Goal: Transaction & Acquisition: Purchase product/service

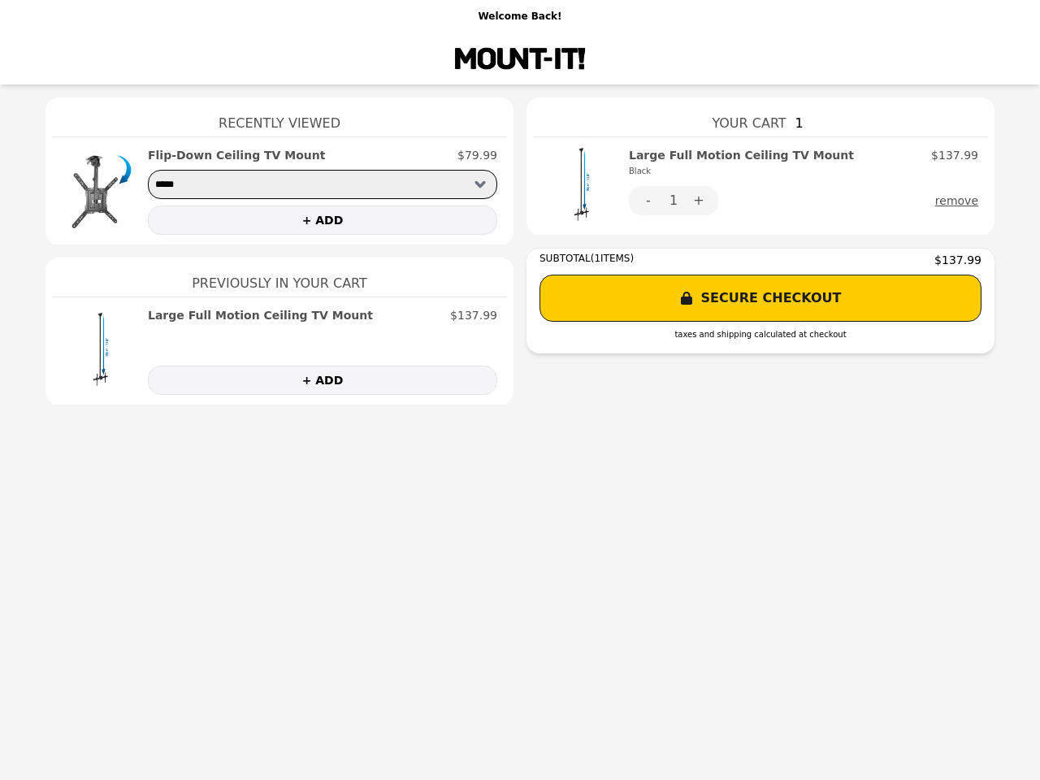
click at [582, 186] on img at bounding box center [582, 186] width 78 height 78
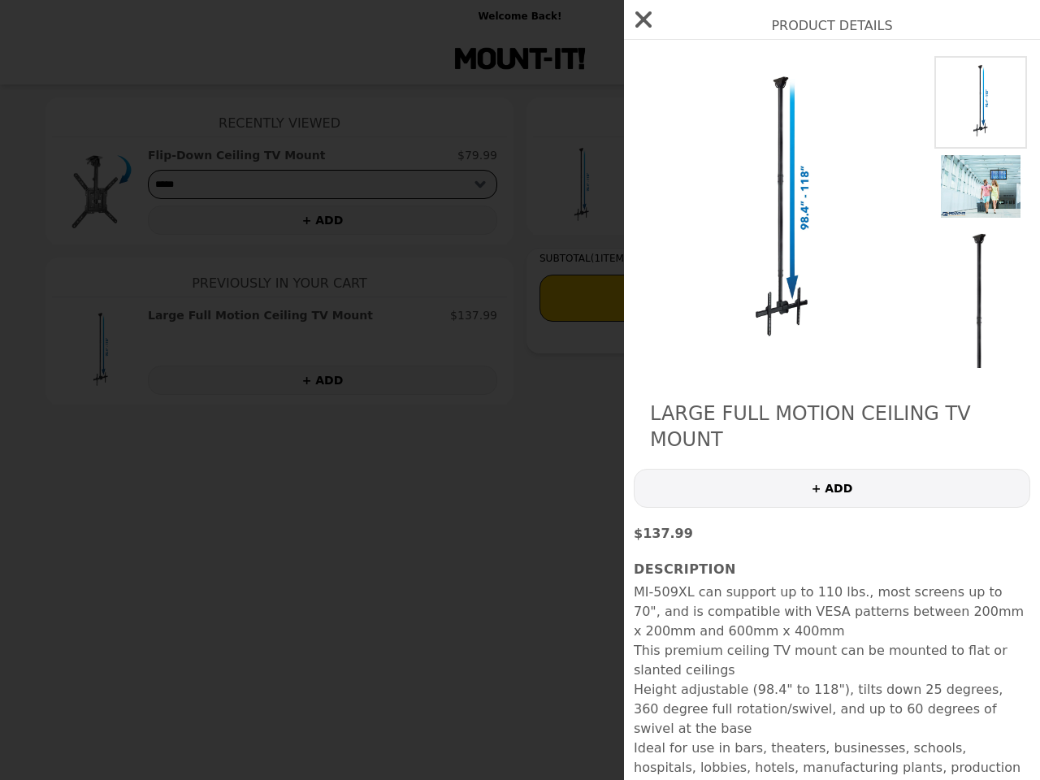
click at [648, 201] on div "Product Details Large Full Motion Ceiling TV Mount + ADD $137.99 Description MI…" at bounding box center [520, 390] width 1040 height 780
click at [699, 201] on img at bounding box center [782, 212] width 297 height 312
click at [960, 201] on div "Product Details Large Full Motion Ceiling TV Mount + ADD $137.99 Description MI…" at bounding box center [520, 390] width 1040 height 780
click at [101, 191] on div "Product Details Large Full Motion Ceiling TV Mount + ADD $137.99 Description MI…" at bounding box center [520, 390] width 1040 height 780
click at [322, 155] on div "Flip-Down Ceiling TV Mount $79.99" at bounding box center [322, 155] width 349 height 16
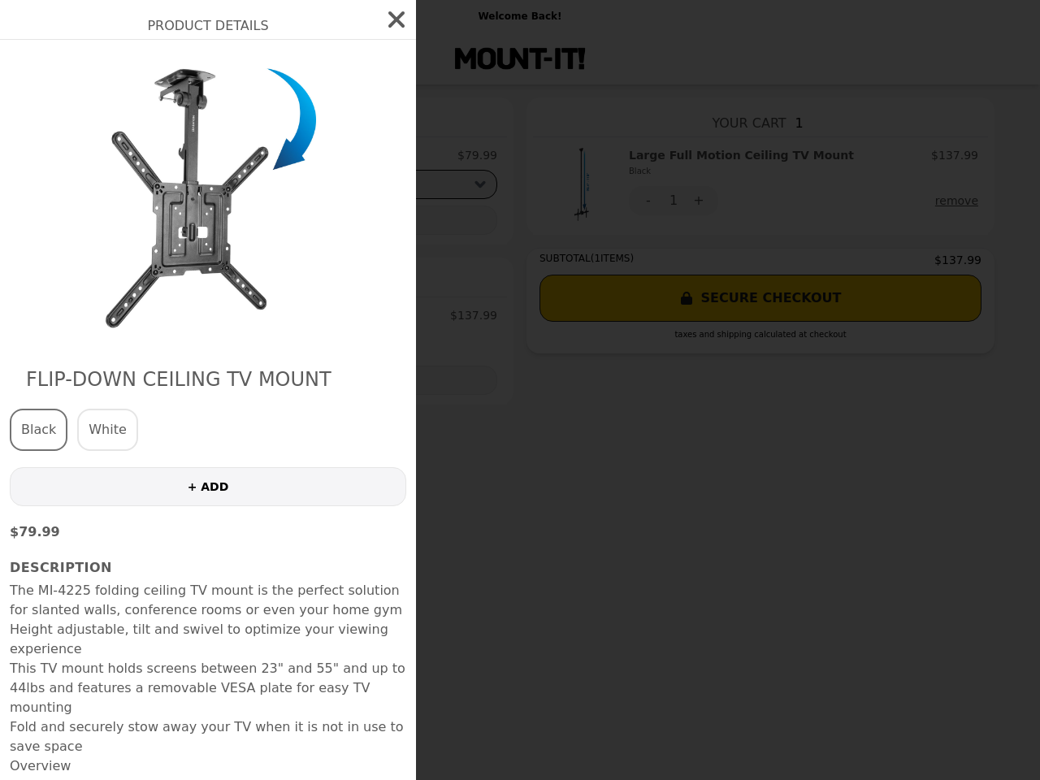
click at [322, 220] on div "Product Details Flip-Down Ceiling TV Mount Black White + ADD $79.99 Description…" at bounding box center [520, 390] width 1040 height 780
click at [101, 351] on div "Flip-Down Ceiling TV Mount Black White + ADD $79.99 Description The MI-4225 fol…" at bounding box center [208, 651] width 416 height 1223
click at [322, 315] on img at bounding box center [207, 195] width 297 height 278
